Goal: Task Accomplishment & Management: Manage account settings

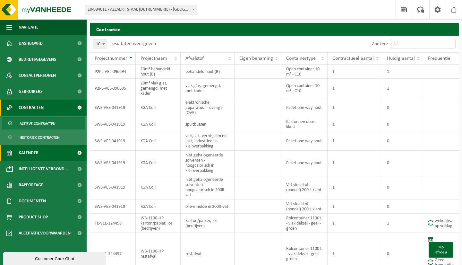
click at [63, 151] on link "Kalender" at bounding box center [43, 153] width 87 height 16
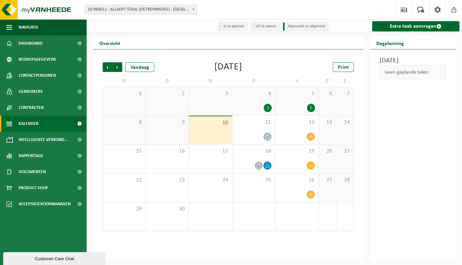
click at [267, 107] on div "1" at bounding box center [268, 108] width 8 height 8
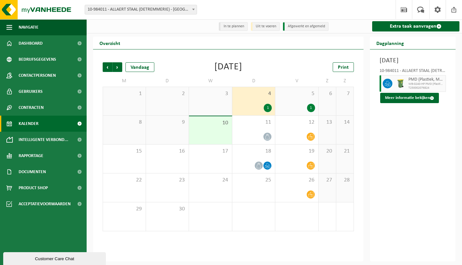
click at [304, 105] on div "1" at bounding box center [296, 108] width 37 height 8
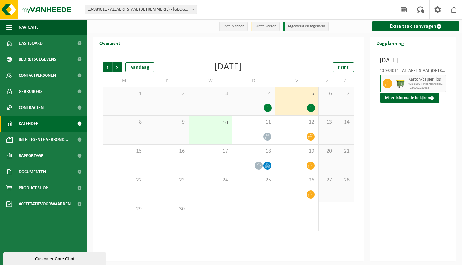
click at [258, 97] on span "4" at bounding box center [253, 93] width 37 height 7
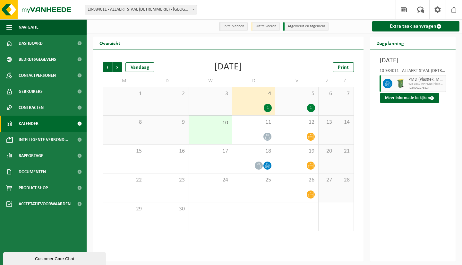
click at [279, 102] on div "5 1" at bounding box center [296, 101] width 43 height 28
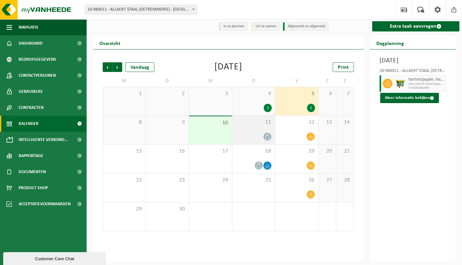
click at [251, 122] on span "11" at bounding box center [253, 122] width 37 height 7
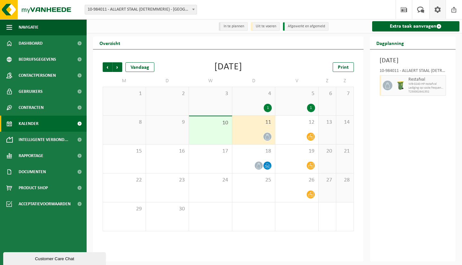
click at [439, 11] on span at bounding box center [438, 9] width 10 height 19
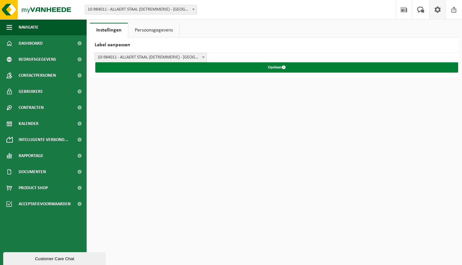
click at [284, 67] on span "submit" at bounding box center [284, 67] width 4 height 4
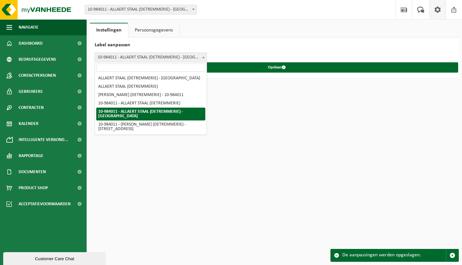
click at [203, 57] on b at bounding box center [203, 57] width 3 height 2
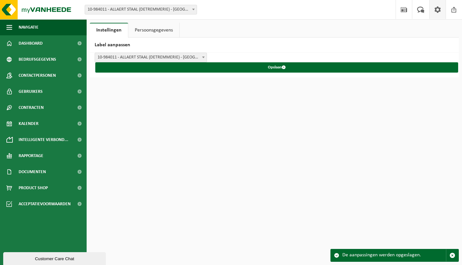
click at [155, 29] on link "Persoonsgegevens" at bounding box center [153, 30] width 51 height 15
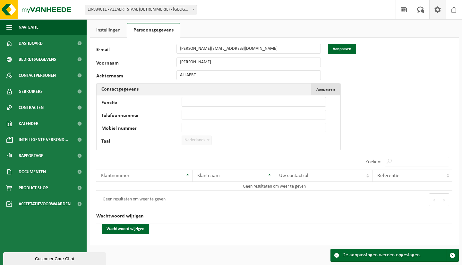
click at [322, 87] on span "Aanpassen" at bounding box center [325, 89] width 19 height 4
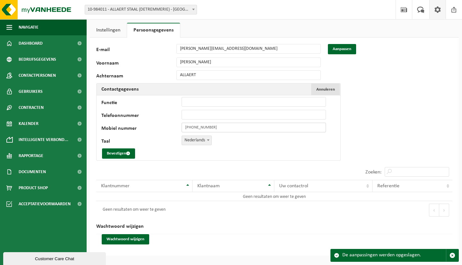
type input "+32 476 24 75 06"
type input "Owner CEO"
type input "[PHONE_NUMBER]"
click at [112, 151] on button "Bevestigen" at bounding box center [118, 153] width 33 height 10
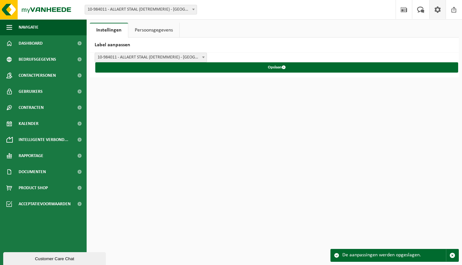
click at [203, 56] on span at bounding box center [203, 57] width 6 height 8
click at [160, 28] on link "Persoonsgegevens" at bounding box center [153, 30] width 51 height 15
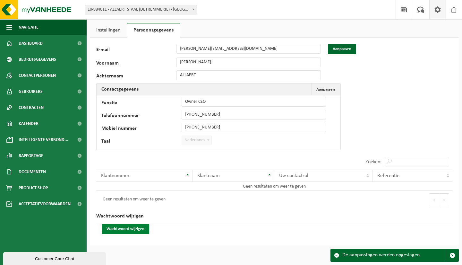
click at [140, 229] on button "Wachtwoord wijzigen" at bounding box center [125, 229] width 47 height 10
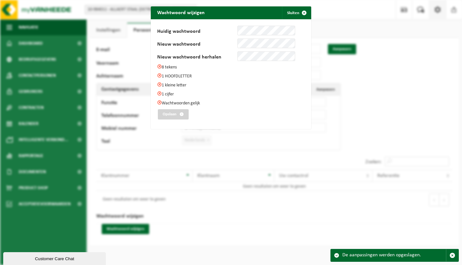
click at [361, 55] on div "Wachtwoord wijzigen Sluiten Huidig wachtwoord Nieuw wachtwoord Nieuw wachtwoord…" at bounding box center [231, 132] width 462 height 265
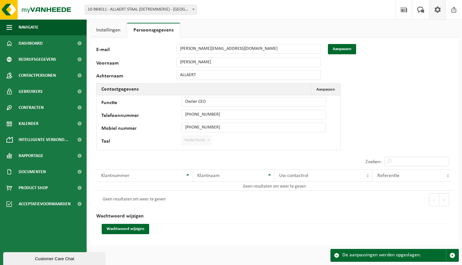
click at [120, 29] on link "Instellingen" at bounding box center [108, 30] width 37 height 15
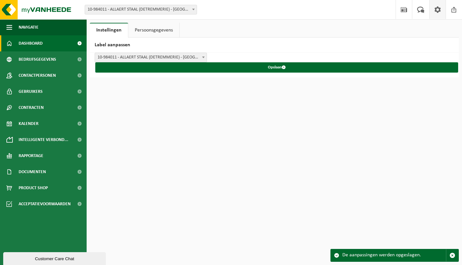
click at [81, 43] on span at bounding box center [79, 43] width 14 height 16
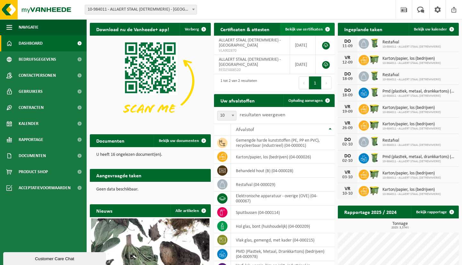
click at [328, 30] on span at bounding box center [327, 29] width 13 height 13
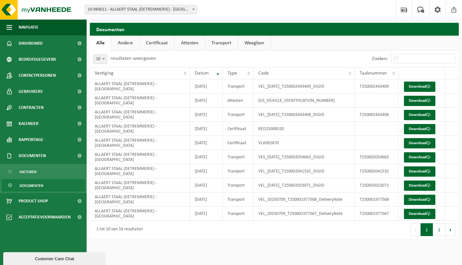
click at [125, 41] on link "Andere" at bounding box center [125, 43] width 28 height 15
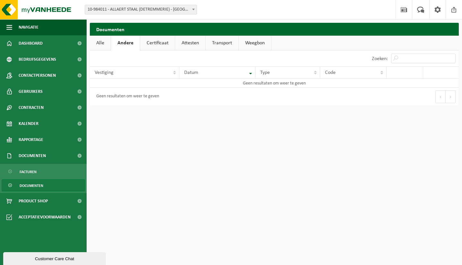
click at [150, 43] on link "Certificaat" at bounding box center [157, 43] width 35 height 15
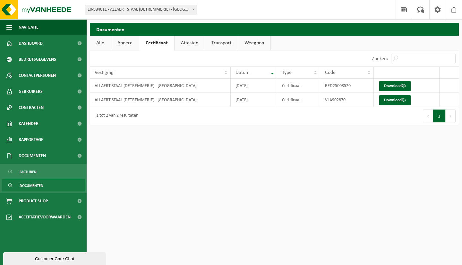
click at [183, 43] on link "Attesten" at bounding box center [190, 43] width 30 height 15
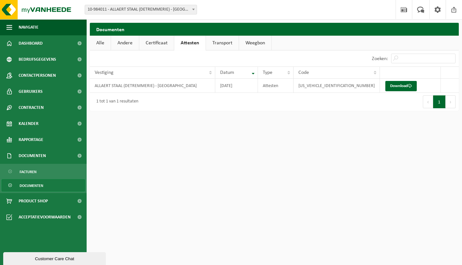
click at [216, 42] on link "Transport" at bounding box center [222, 43] width 33 height 15
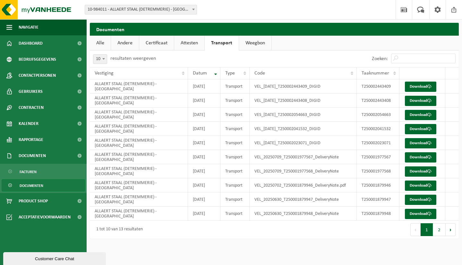
click at [252, 42] on link "Weegbon" at bounding box center [255, 43] width 32 height 15
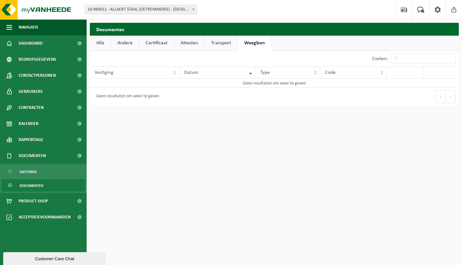
click at [227, 41] on link "Transport" at bounding box center [221, 43] width 33 height 15
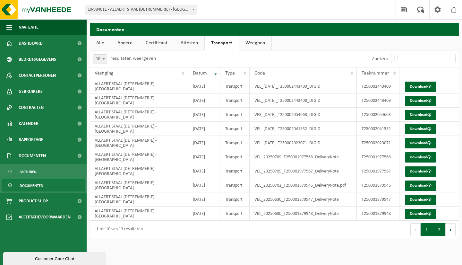
click at [438, 229] on button "2" at bounding box center [439, 229] width 13 height 13
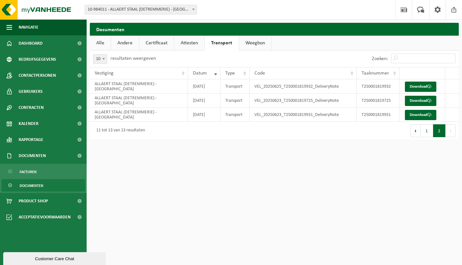
click at [99, 44] on link "Alle" at bounding box center [100, 43] width 21 height 15
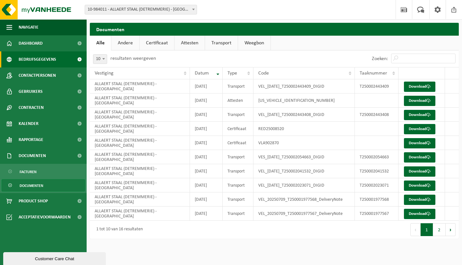
click at [78, 60] on span at bounding box center [79, 59] width 14 height 16
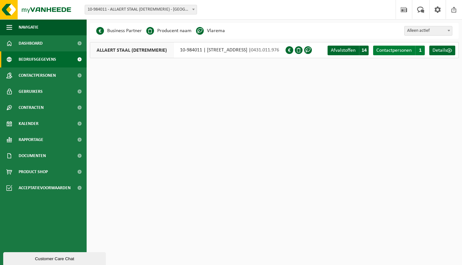
click at [406, 50] on span "Contactpersonen" at bounding box center [393, 50] width 35 height 5
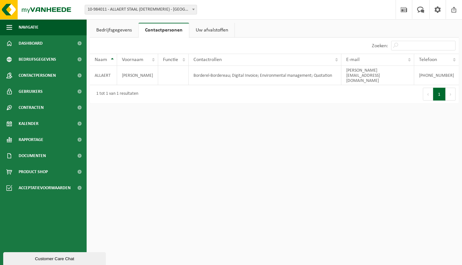
click at [121, 29] on link "Bedrijfsgegevens" at bounding box center [114, 30] width 48 height 15
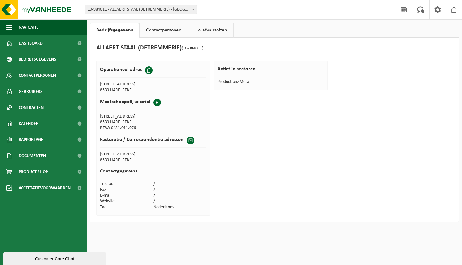
click at [166, 28] on link "Contactpersonen" at bounding box center [164, 30] width 48 height 15
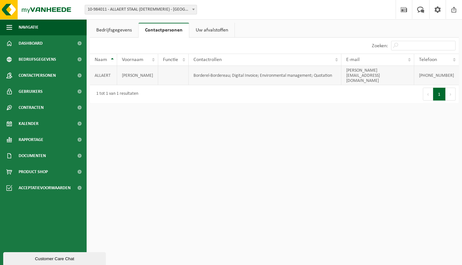
click at [127, 69] on td "THOMAS" at bounding box center [137, 75] width 41 height 19
click at [216, 30] on link "Uw afvalstoffen" at bounding box center [211, 30] width 45 height 15
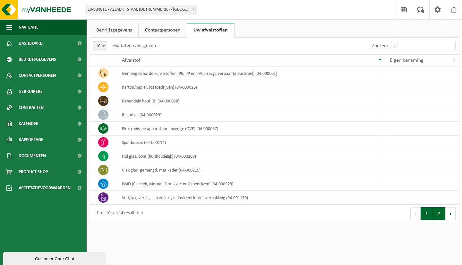
click at [441, 214] on button "2" at bounding box center [439, 213] width 13 height 13
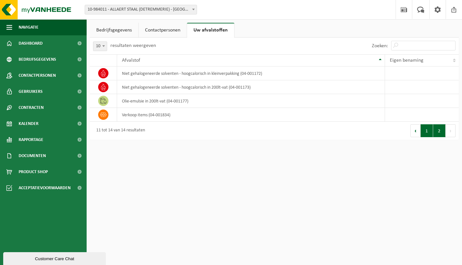
click at [426, 132] on button "1" at bounding box center [427, 130] width 13 height 13
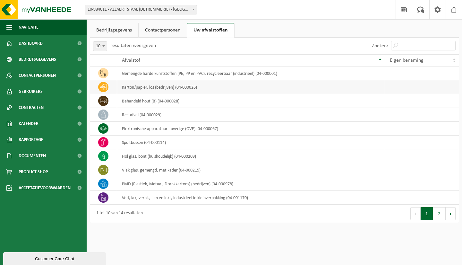
click at [136, 88] on td "karton/papier, los (bedrijven) (04-000026)" at bounding box center [251, 87] width 268 height 14
click at [102, 88] on icon at bounding box center [103, 87] width 6 height 6
click at [80, 121] on span at bounding box center [79, 123] width 14 height 16
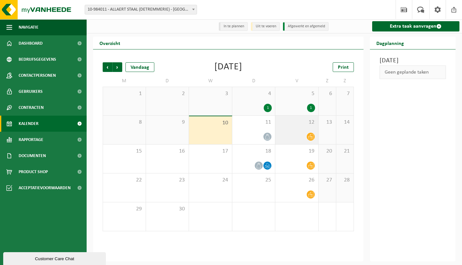
click at [310, 139] on icon at bounding box center [310, 136] width 5 height 5
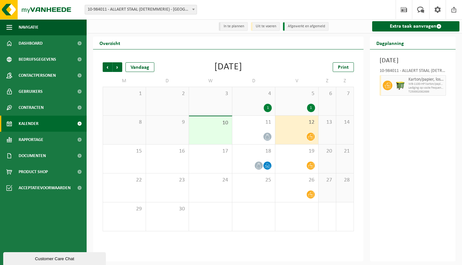
click at [406, 135] on div "[DATE] 10-984011 - ALLAERT STAAL (DETREMMERIE) - [GEOGRAPHIC_DATA] Karton/papie…" at bounding box center [413, 155] width 86 height 212
